Goal: Complete application form

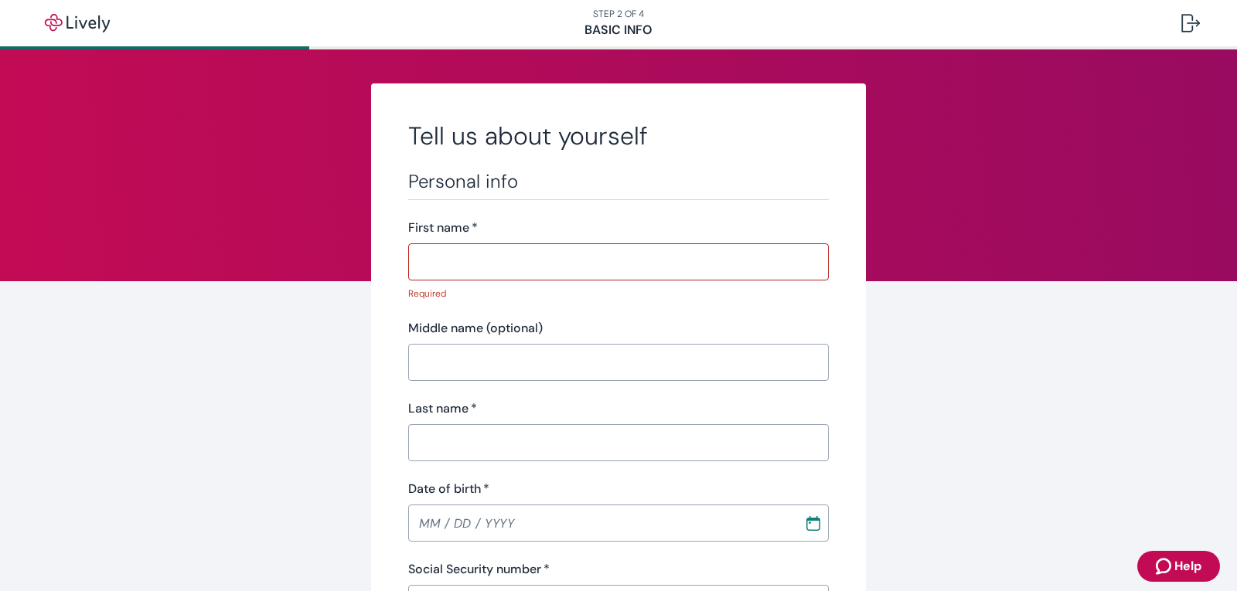
click at [551, 270] on input "First name   *" at bounding box center [618, 262] width 420 height 31
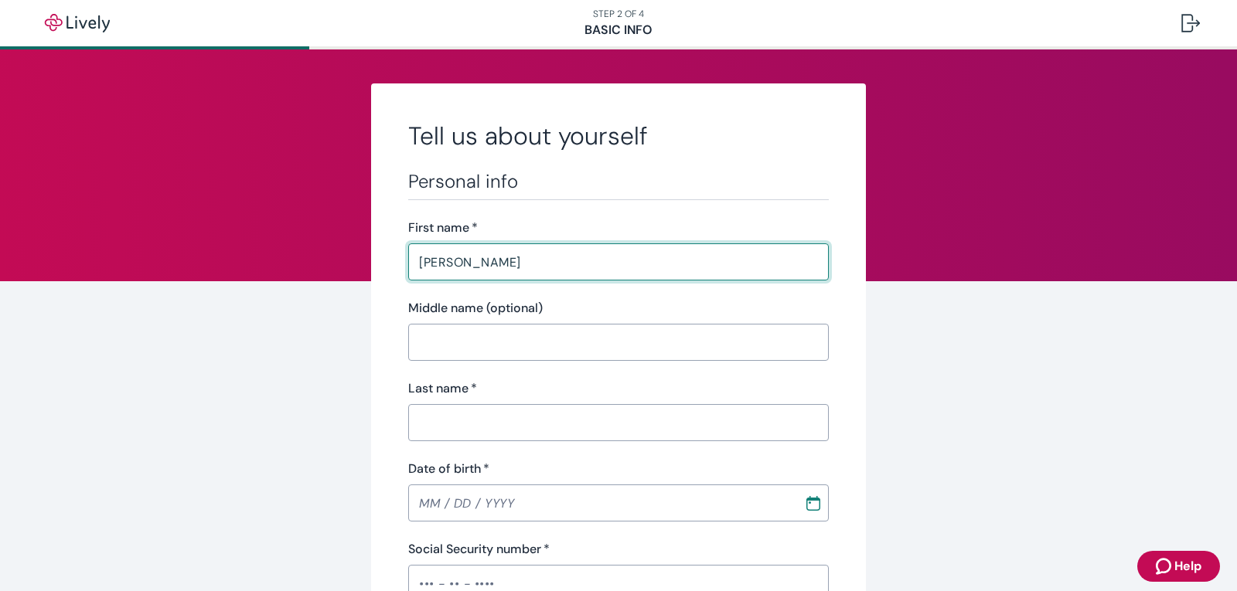
type input "[PERSON_NAME]"
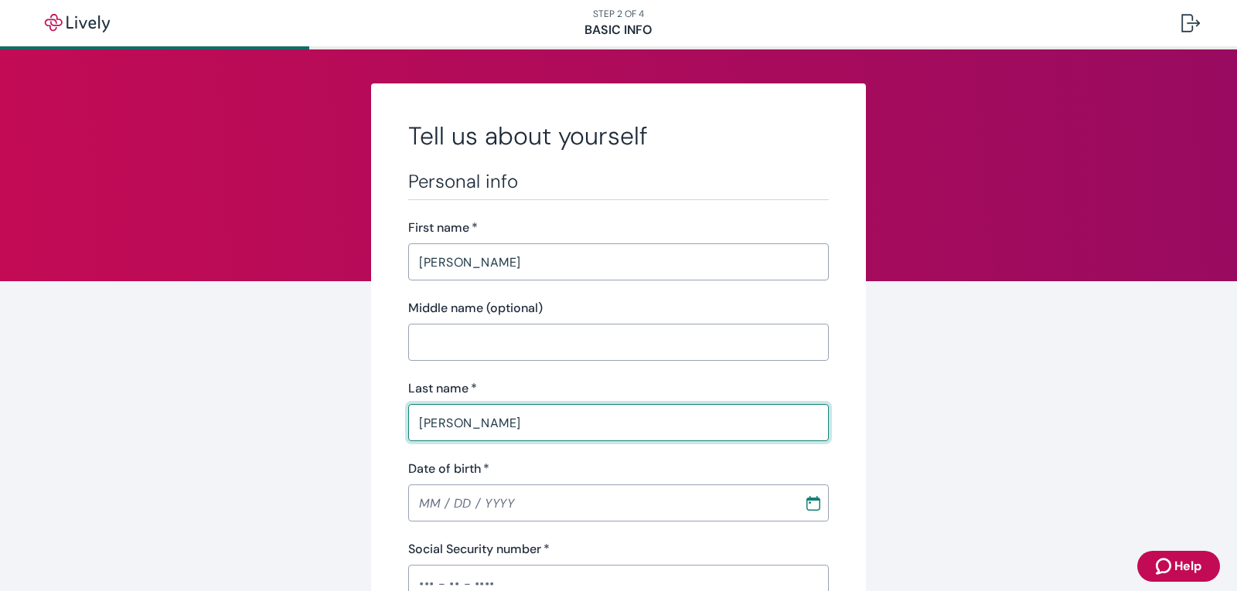
type input "[PERSON_NAME]"
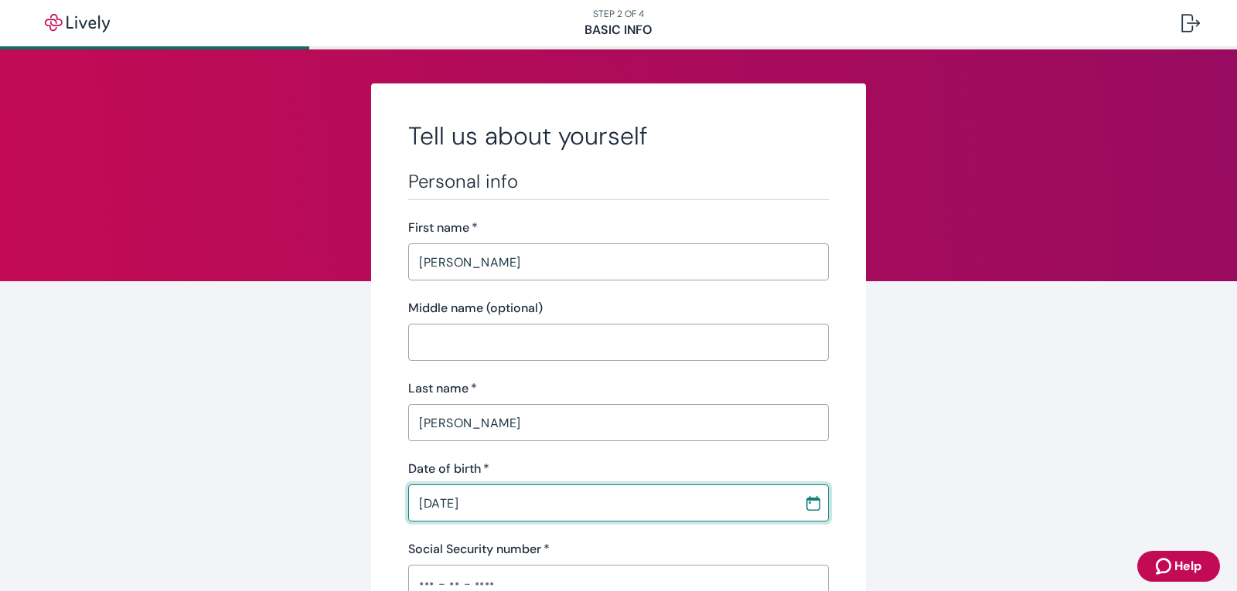
type input "[DATE]"
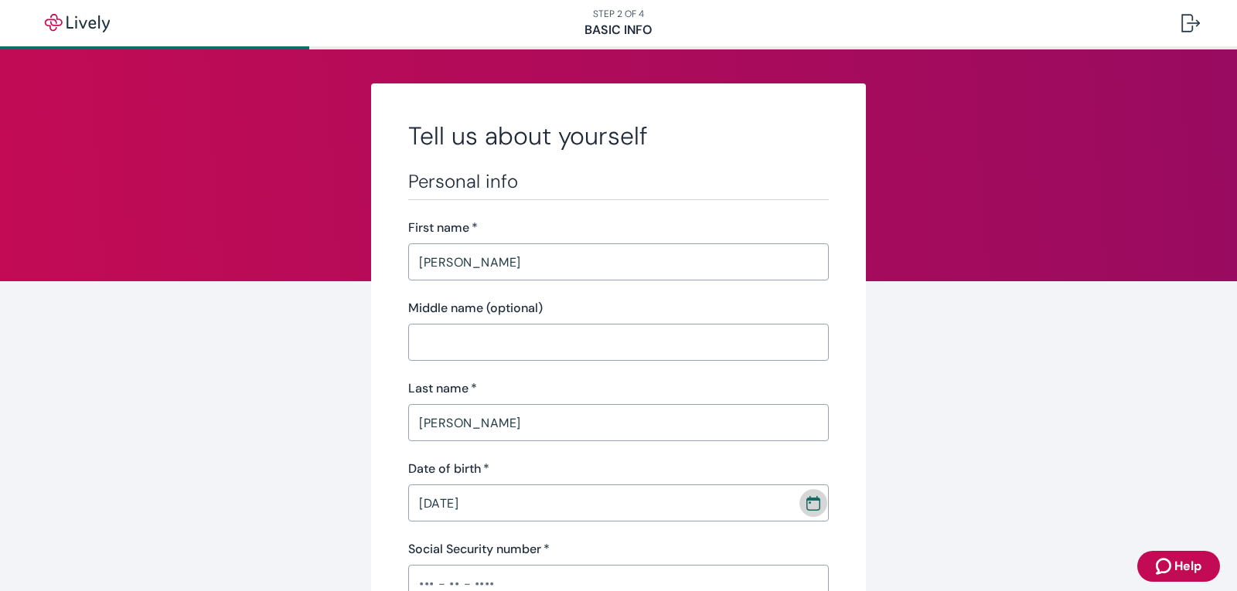
scroll to position [8, 0]
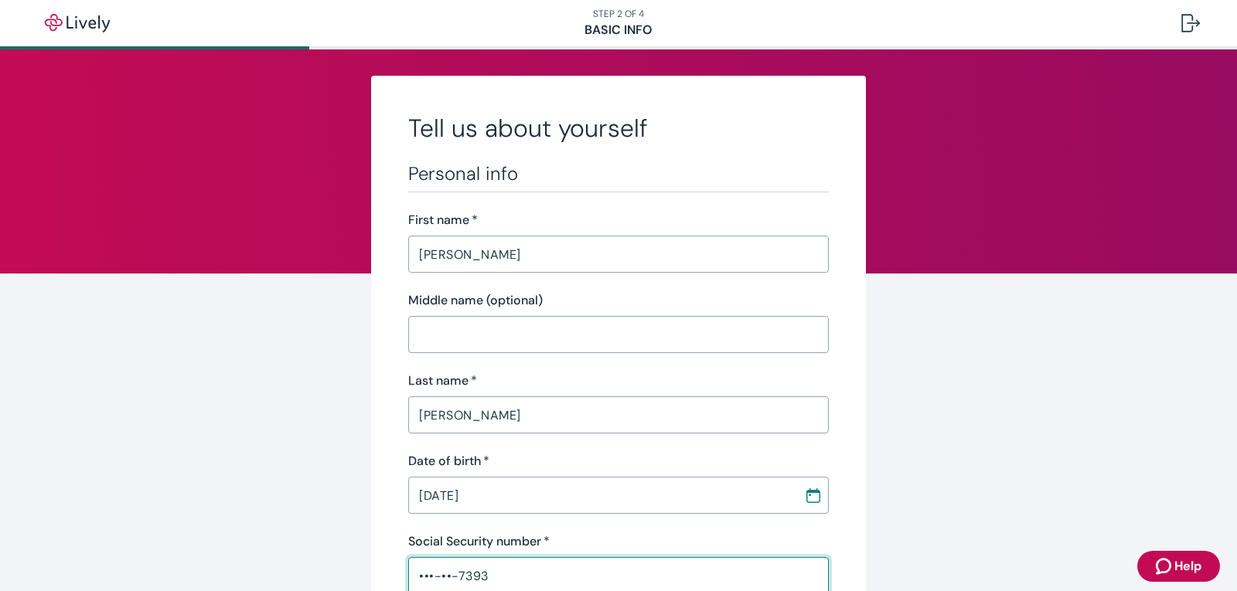
type input "•••-••-7393"
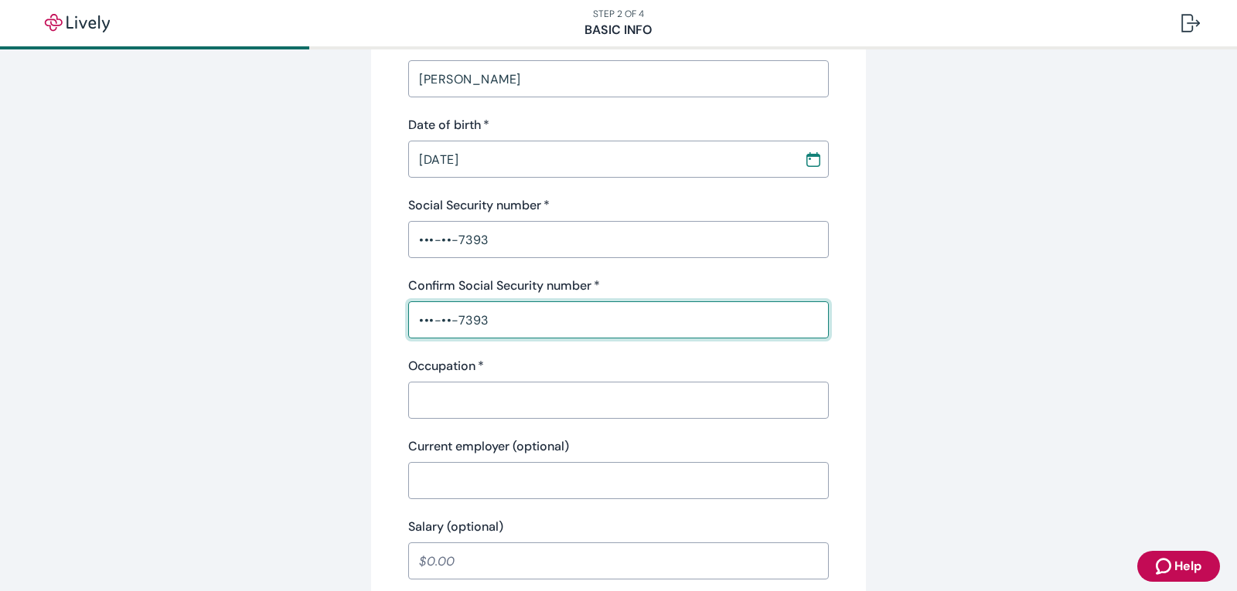
type input "•••-••-7393"
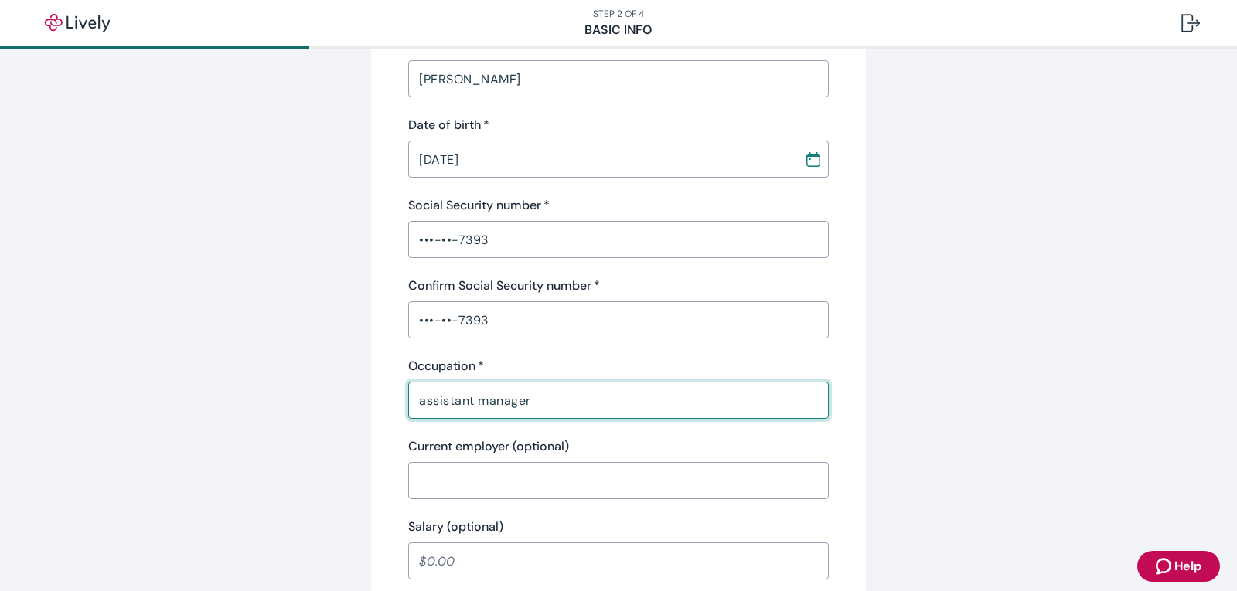
type input "assistant manager"
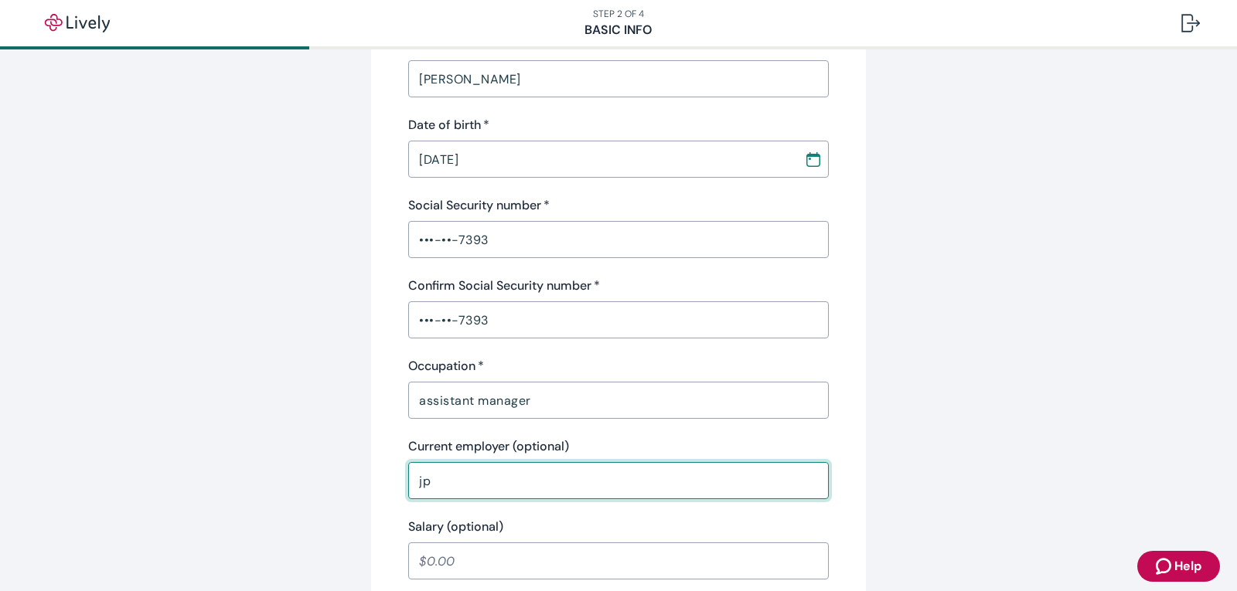
type input "j"
type input "[PERSON_NAME] supply"
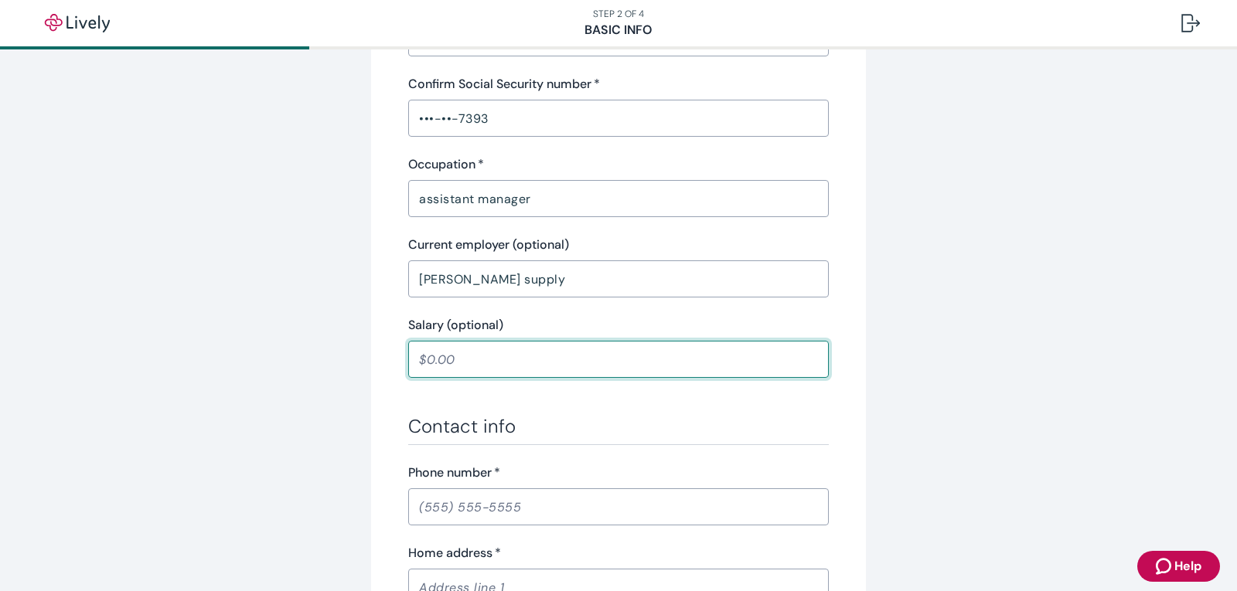
scroll to position [653, 0]
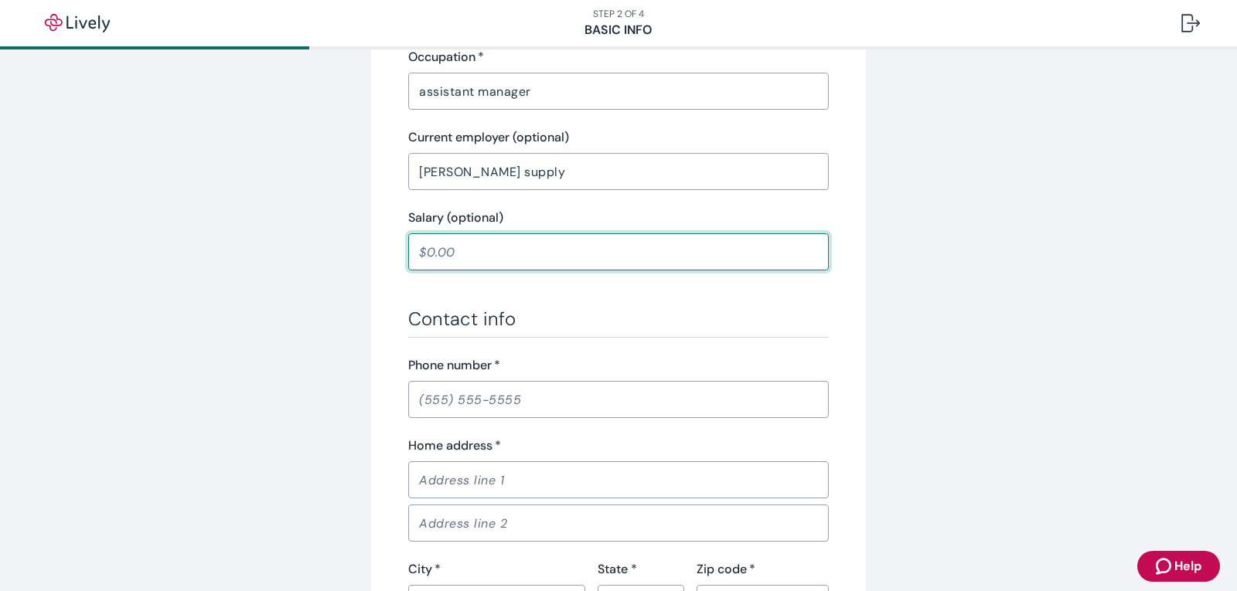
click at [498, 400] on input "Phone number   *" at bounding box center [618, 399] width 420 height 31
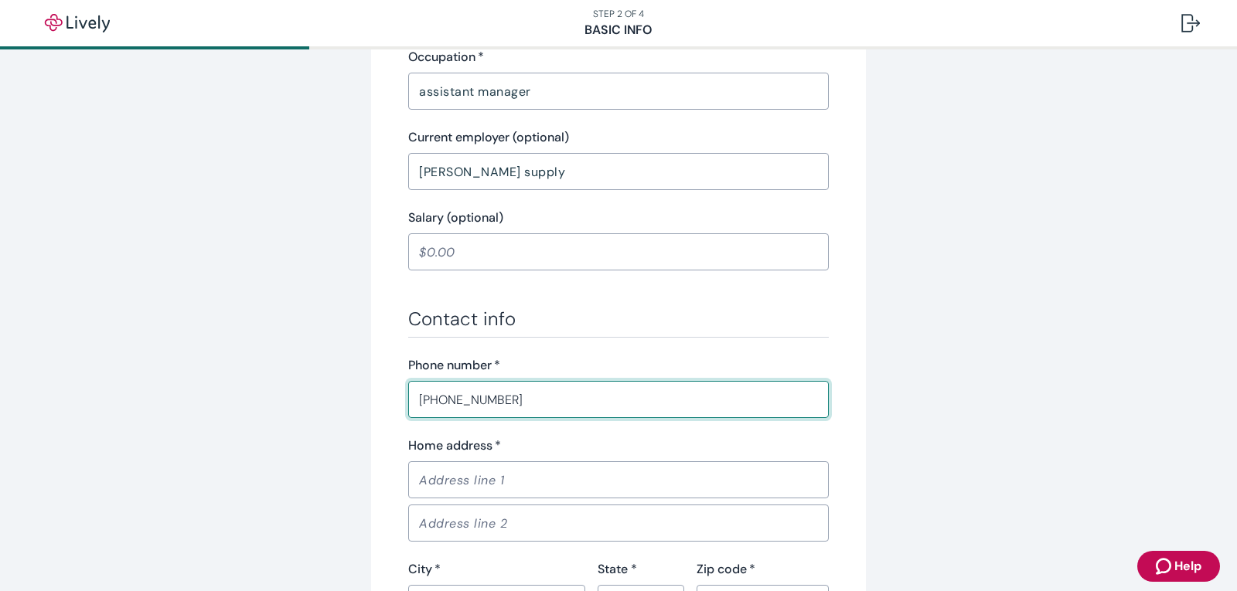
type input "[PHONE_NUMBER]"
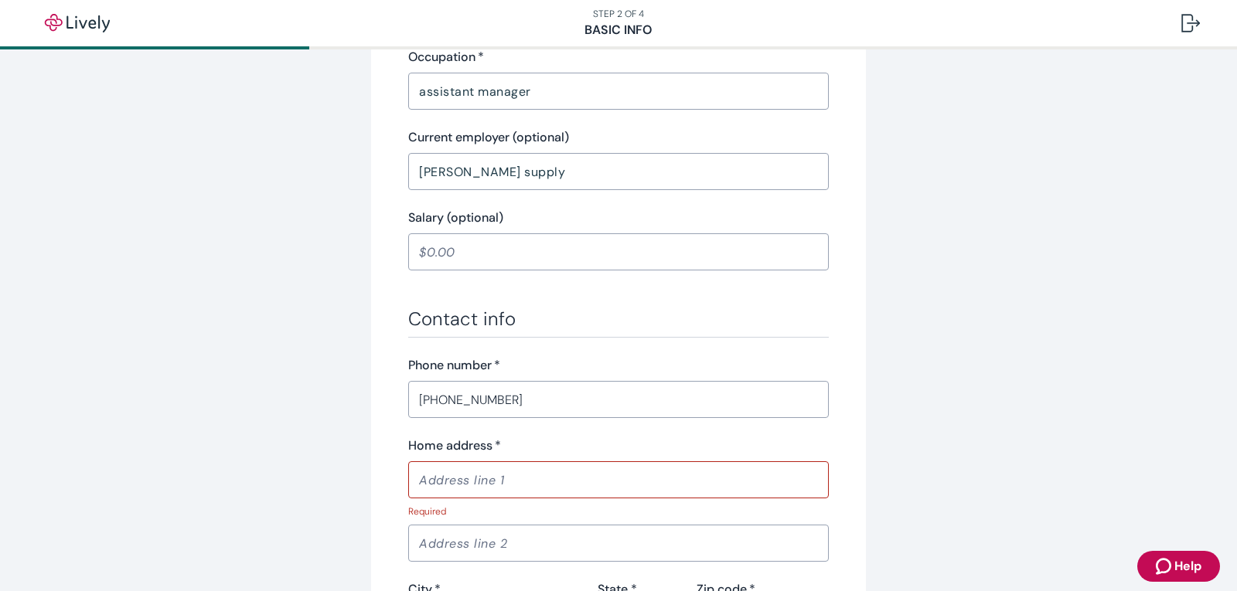
type input "[STREET_ADDRESS]"
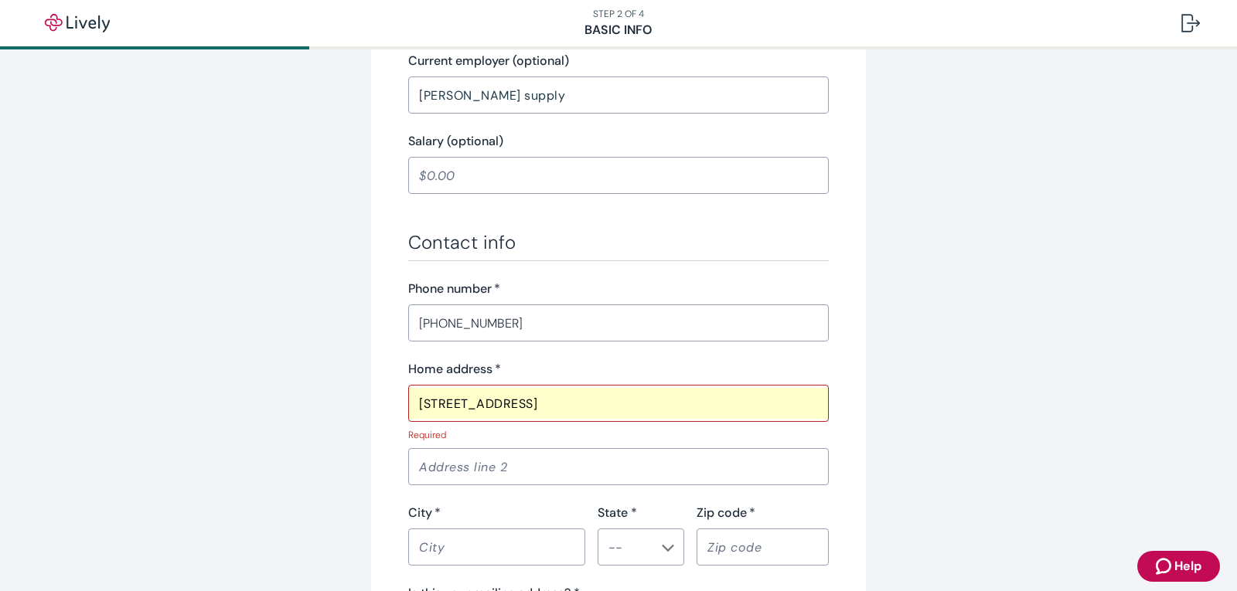
scroll to position [885, 0]
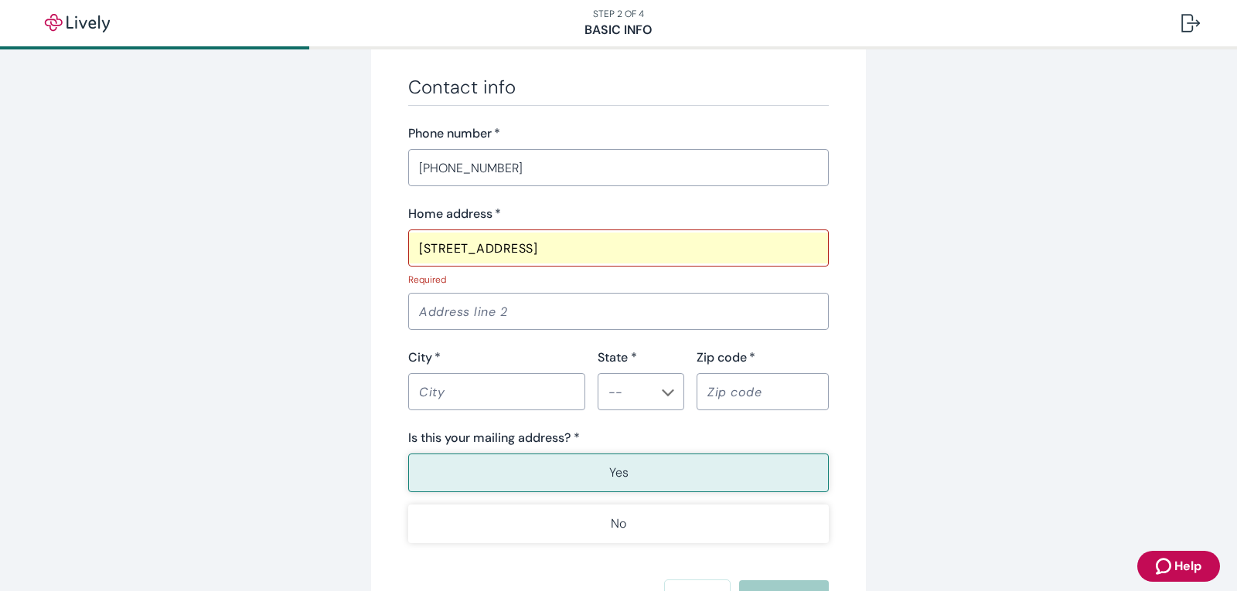
click at [482, 400] on input "City   *" at bounding box center [496, 391] width 177 height 31
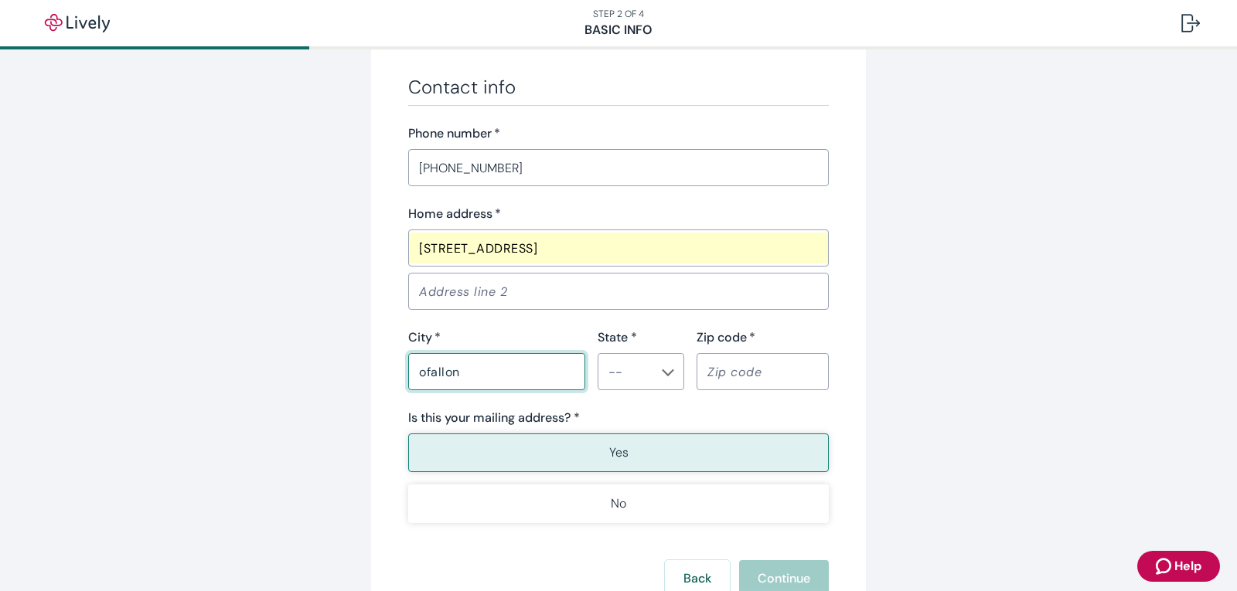
type input "ofallon"
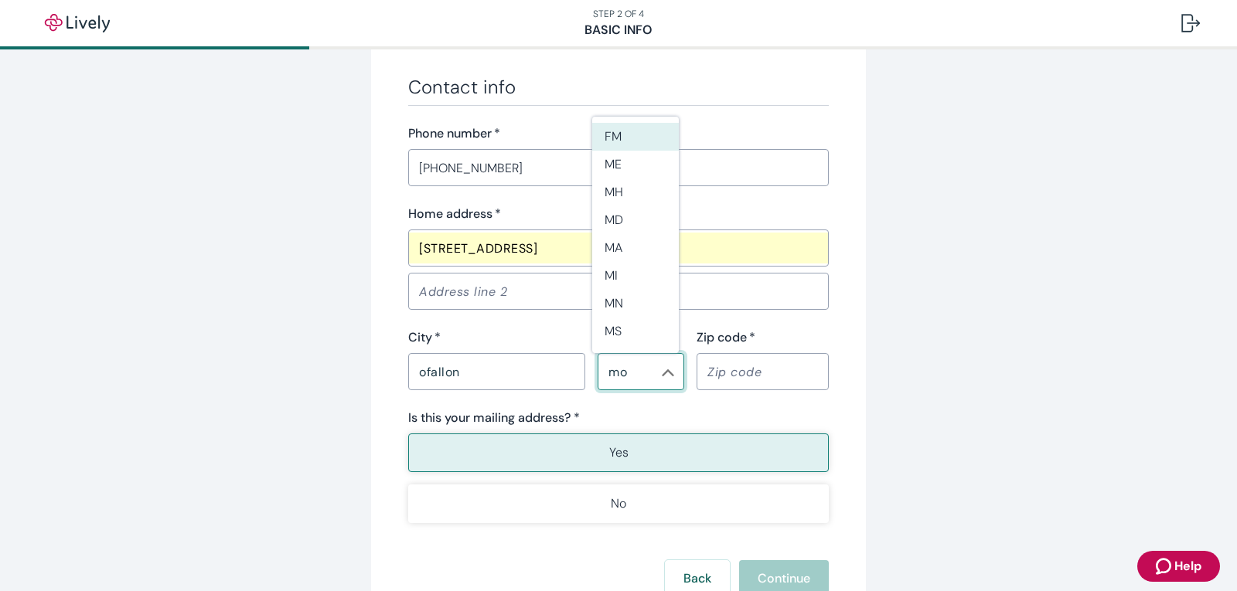
type input "MO"
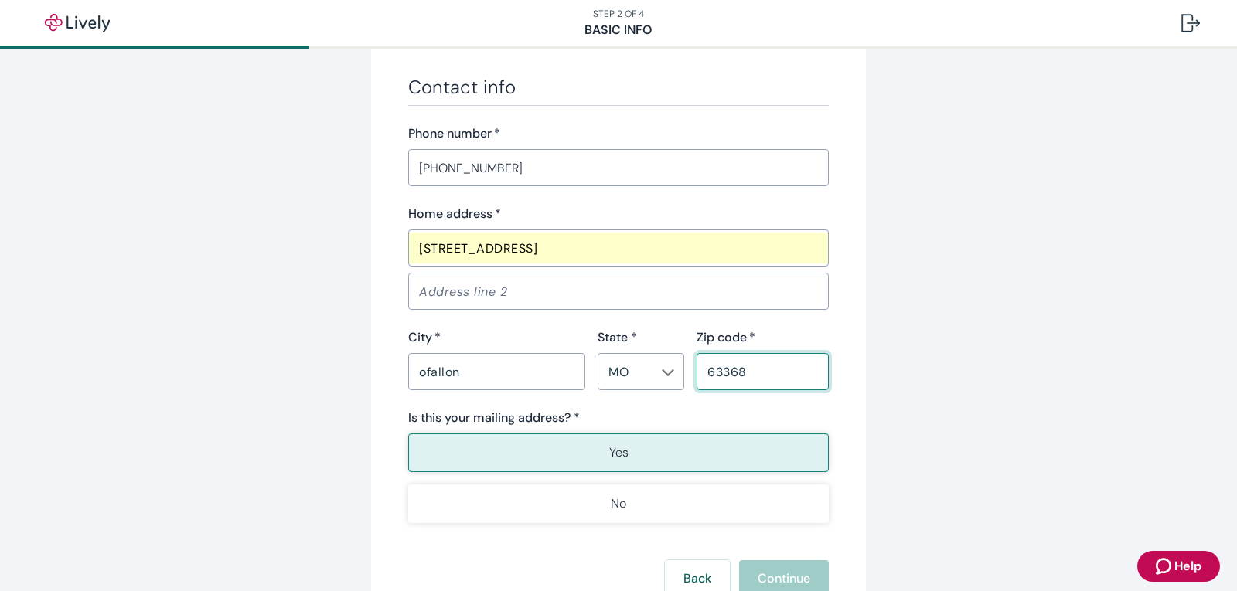
type input "63368"
type button "true"
click at [574, 444] on button "Yes" at bounding box center [618, 453] width 420 height 39
click at [619, 461] on button "Yes" at bounding box center [618, 453] width 420 height 39
click at [772, 570] on button "Continue" at bounding box center [784, 578] width 90 height 37
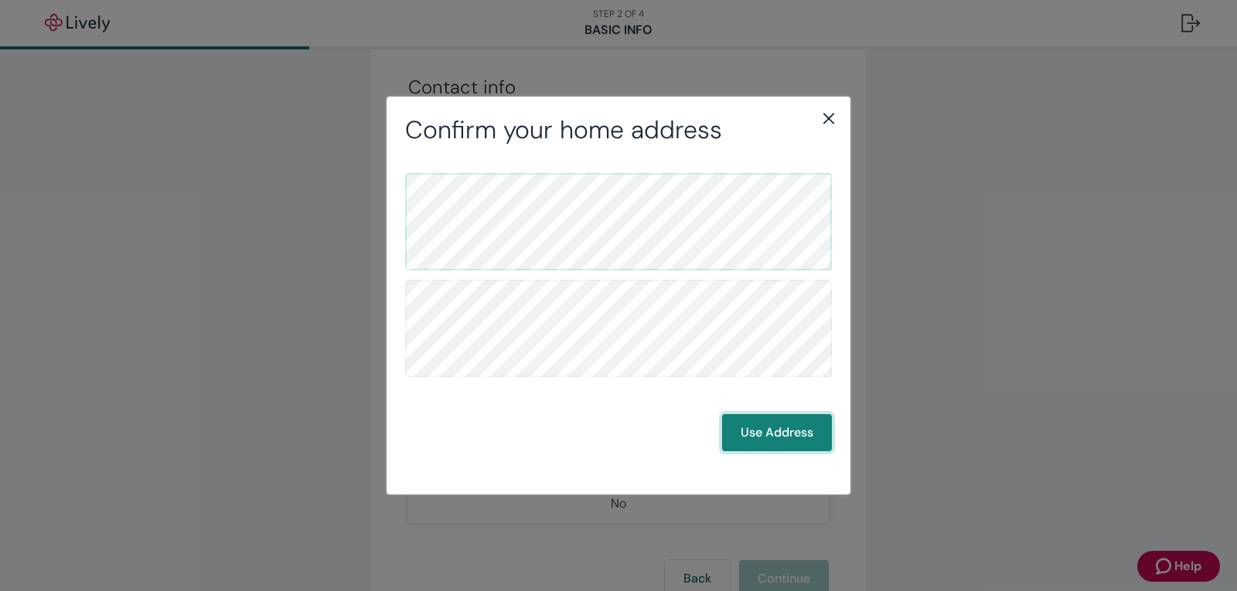
click at [769, 424] on button "Use Address" at bounding box center [777, 432] width 110 height 37
drag, startPoint x: 791, startPoint y: 447, endPoint x: 785, endPoint y: 437, distance: 11.1
click at [791, 444] on button "Use Address" at bounding box center [777, 432] width 110 height 37
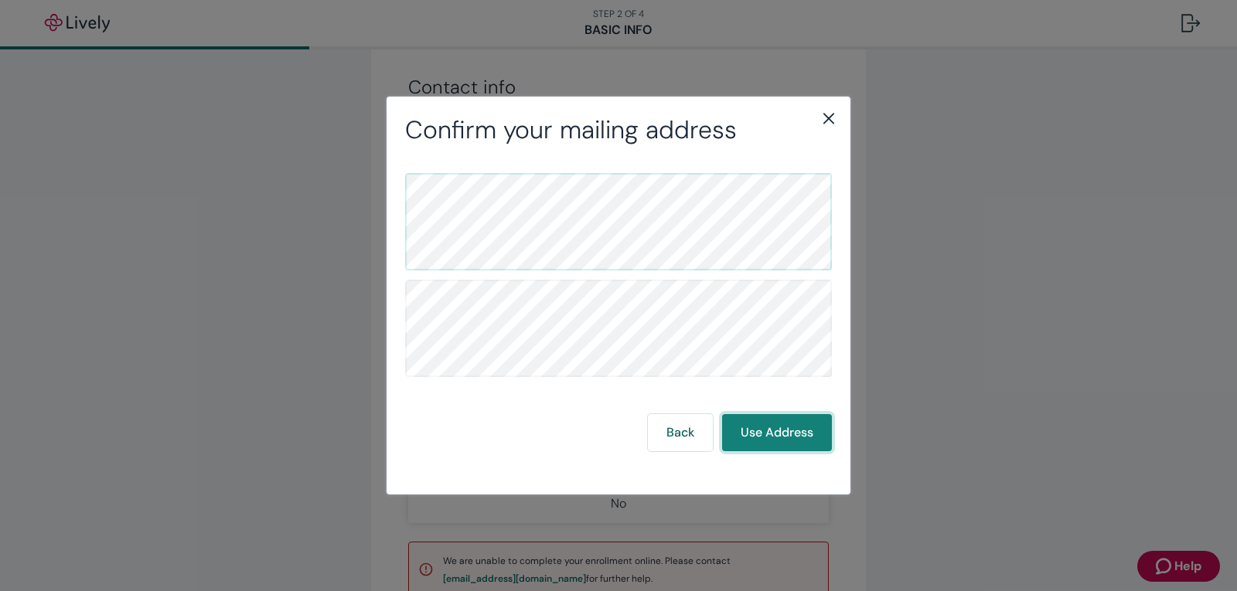
drag, startPoint x: 782, startPoint y: 434, endPoint x: 769, endPoint y: 434, distance: 13.1
click at [781, 434] on button "Use Address" at bounding box center [777, 432] width 110 height 37
click at [773, 415] on button "Use Address" at bounding box center [777, 432] width 110 height 37
click at [775, 419] on button "Use Address" at bounding box center [777, 432] width 110 height 37
click at [778, 422] on button "Use Address" at bounding box center [777, 432] width 110 height 37
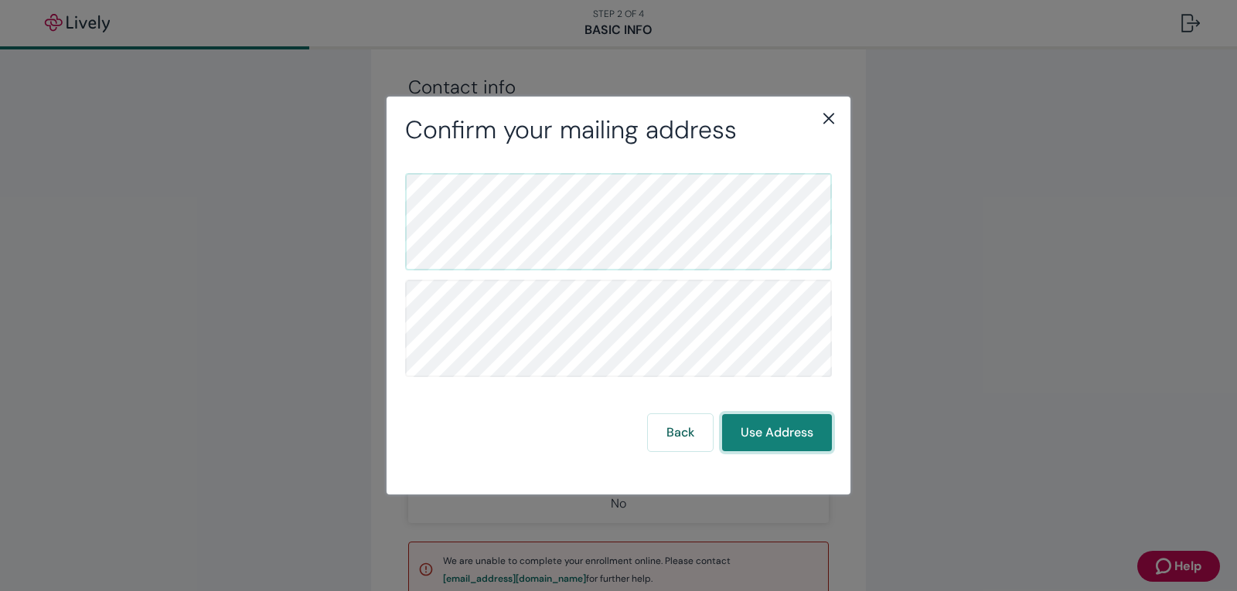
click at [778, 422] on button "Use Address" at bounding box center [777, 432] width 110 height 37
click at [777, 422] on button "Use Address" at bounding box center [777, 432] width 110 height 37
click at [774, 420] on button "Use Address" at bounding box center [777, 432] width 110 height 37
click at [777, 420] on button "Use Address" at bounding box center [777, 432] width 110 height 37
click at [782, 423] on button "Use Address" at bounding box center [777, 432] width 110 height 37
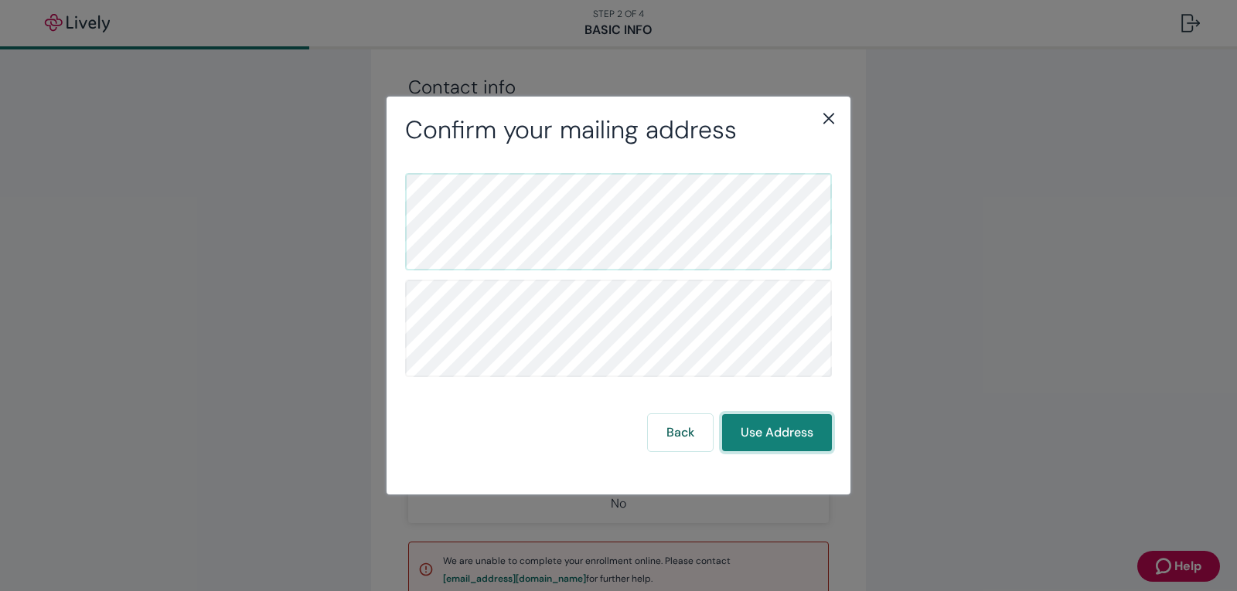
click at [781, 423] on button "Use Address" at bounding box center [777, 432] width 110 height 37
click at [779, 424] on button "Use Address" at bounding box center [777, 432] width 110 height 37
click at [784, 407] on div "Back Use Address" at bounding box center [618, 312] width 427 height 278
drag, startPoint x: 830, startPoint y: 113, endPoint x: 793, endPoint y: 142, distance: 47.3
click at [829, 113] on icon "close" at bounding box center [828, 118] width 19 height 19
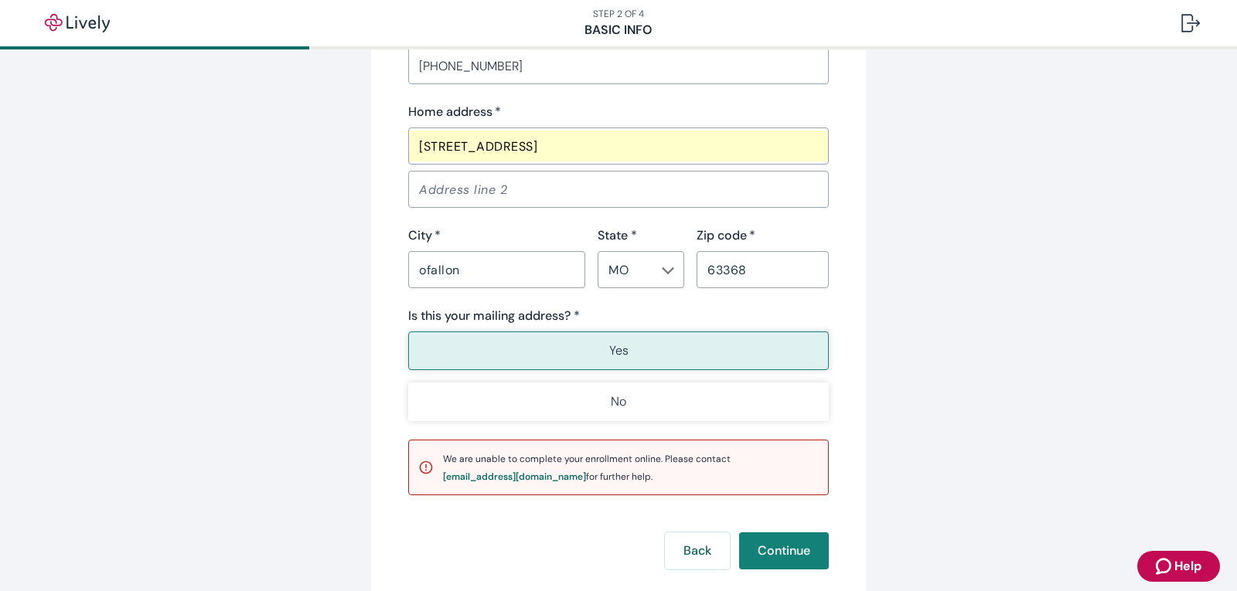
scroll to position [851, 0]
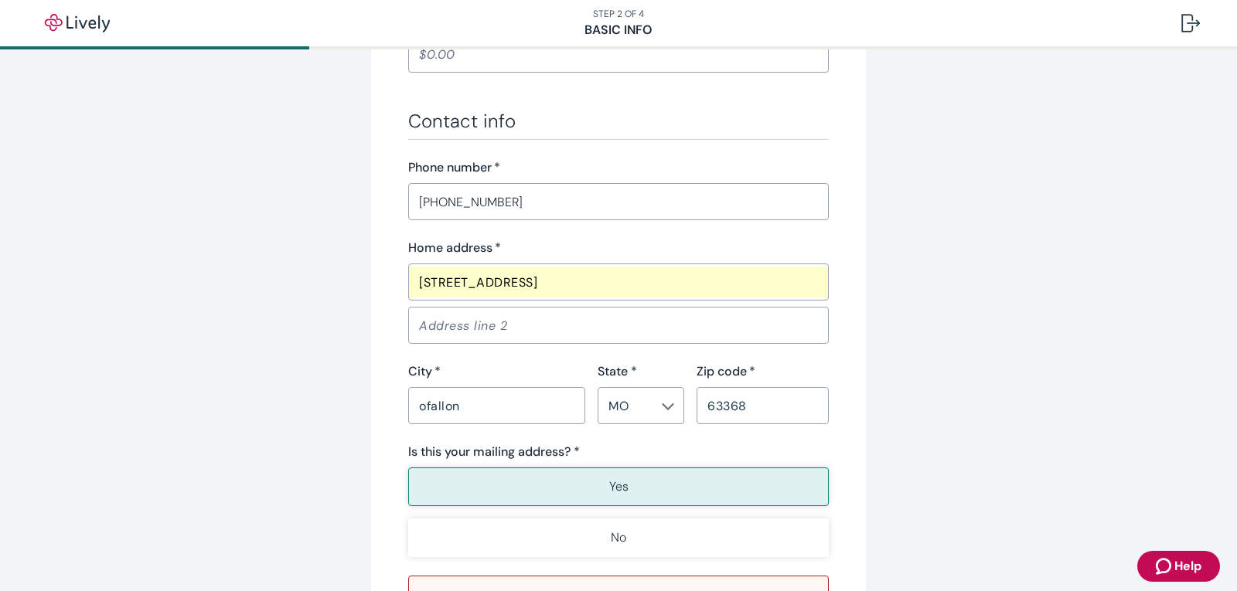
click at [613, 475] on button "Yes" at bounding box center [618, 487] width 420 height 39
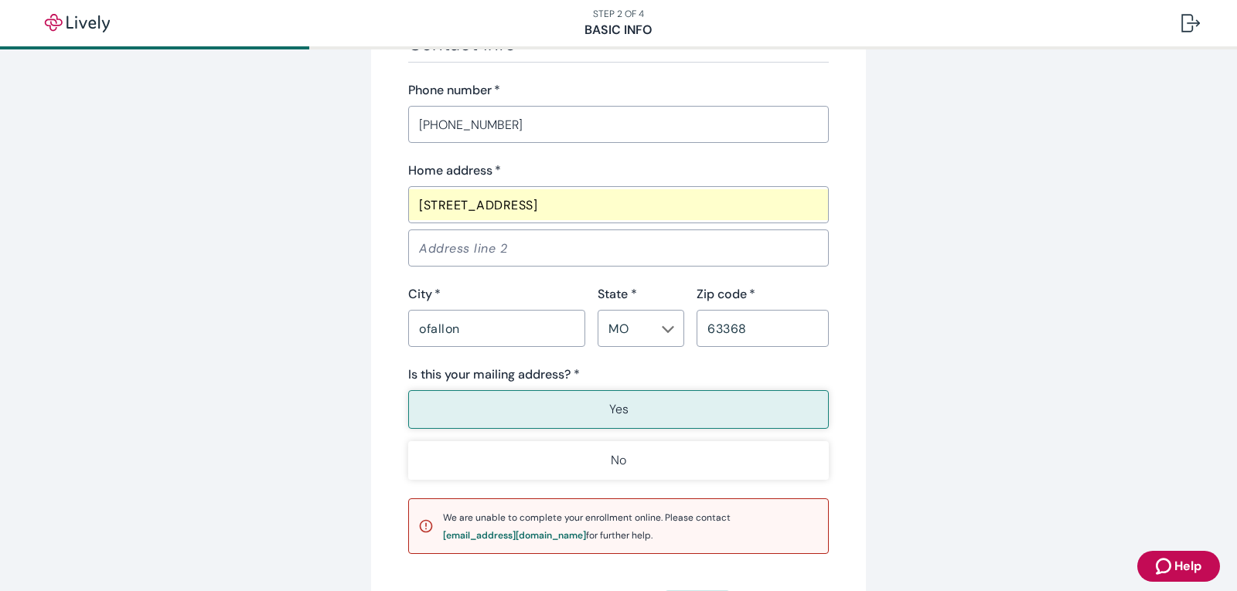
scroll to position [1083, 0]
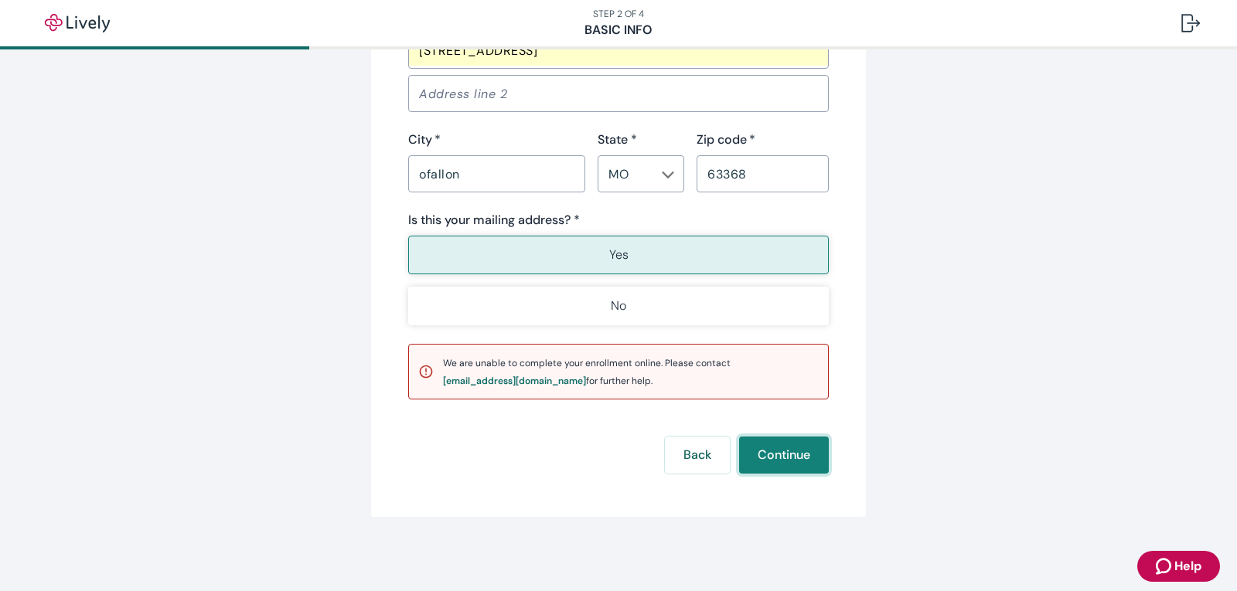
click at [756, 457] on button "Continue" at bounding box center [784, 455] width 90 height 37
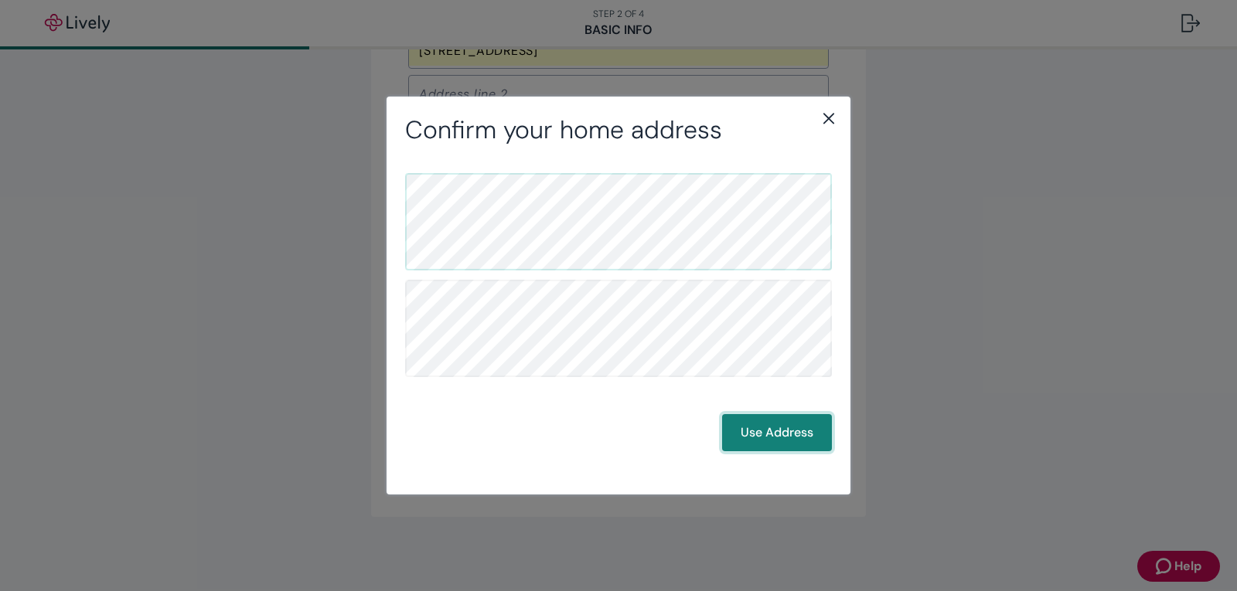
click at [778, 422] on button "Use Address" at bounding box center [777, 432] width 110 height 37
click at [783, 427] on button "Use Address" at bounding box center [777, 432] width 110 height 37
click at [779, 444] on button "Use Address" at bounding box center [777, 432] width 110 height 37
click at [771, 434] on button "Use Address" at bounding box center [777, 432] width 110 height 37
click at [810, 426] on button "Use Address" at bounding box center [777, 432] width 110 height 37
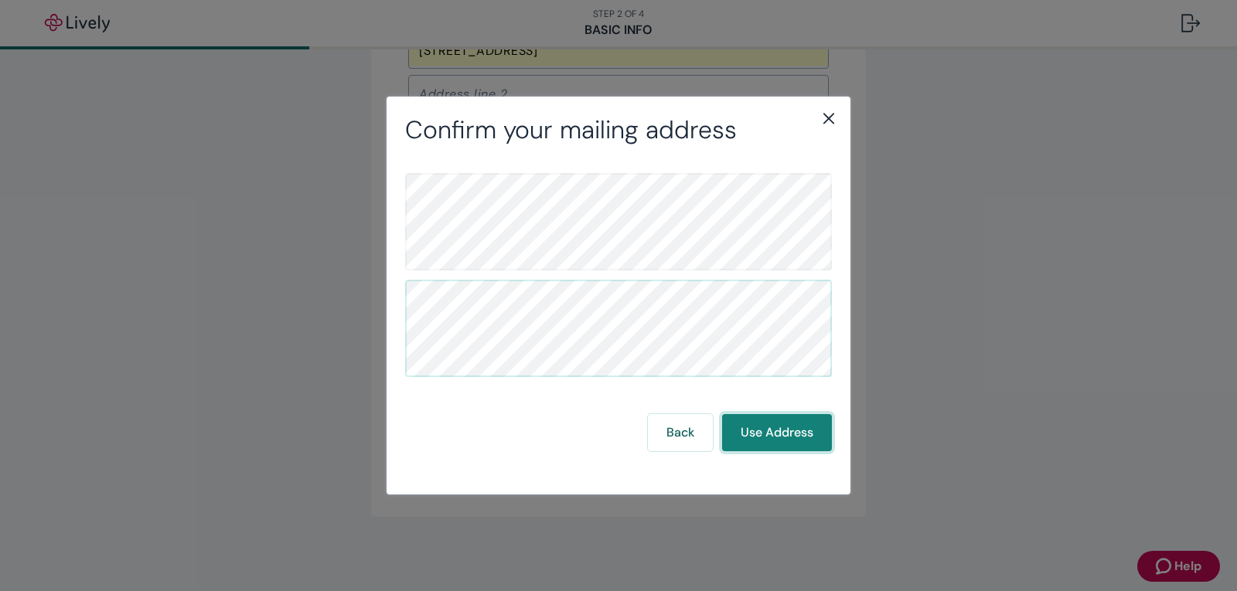
click at [805, 425] on button "Use Address" at bounding box center [777, 432] width 110 height 37
click at [805, 424] on button "Use Address" at bounding box center [777, 432] width 110 height 37
click at [802, 424] on button "Use Address" at bounding box center [777, 432] width 110 height 37
click at [831, 119] on icon "close" at bounding box center [828, 118] width 19 height 19
